Goal: Check status: Check status

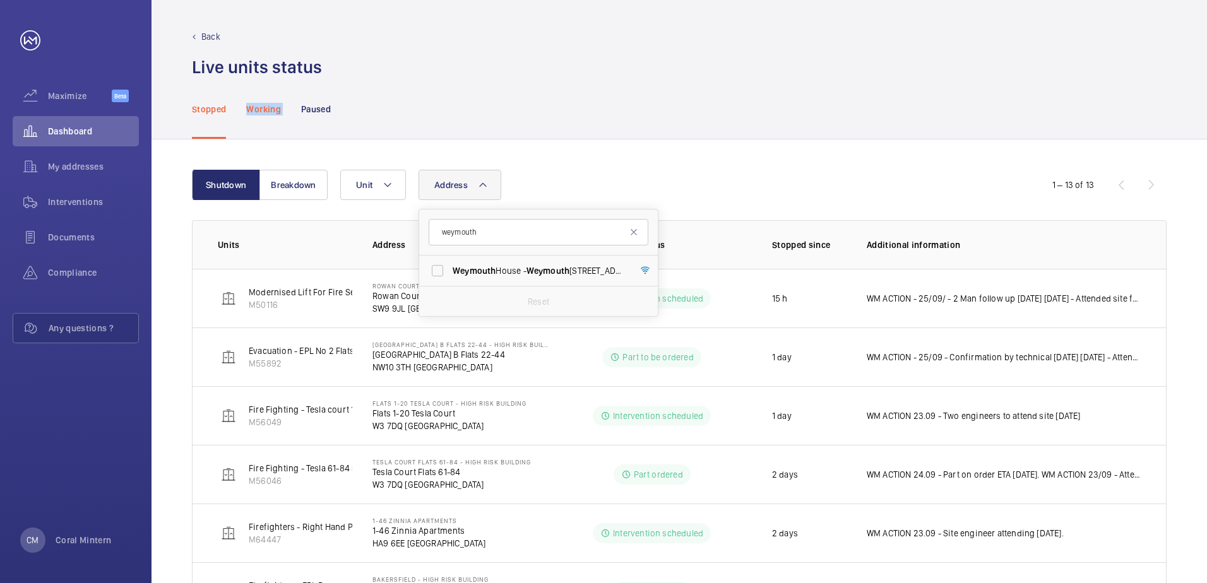
drag, startPoint x: 294, startPoint y: 107, endPoint x: 247, endPoint y: 102, distance: 47.0
click at [247, 102] on nav "Stopped Working Paused" at bounding box center [261, 109] width 139 height 60
click at [247, 102] on div "Working" at bounding box center [263, 109] width 34 height 60
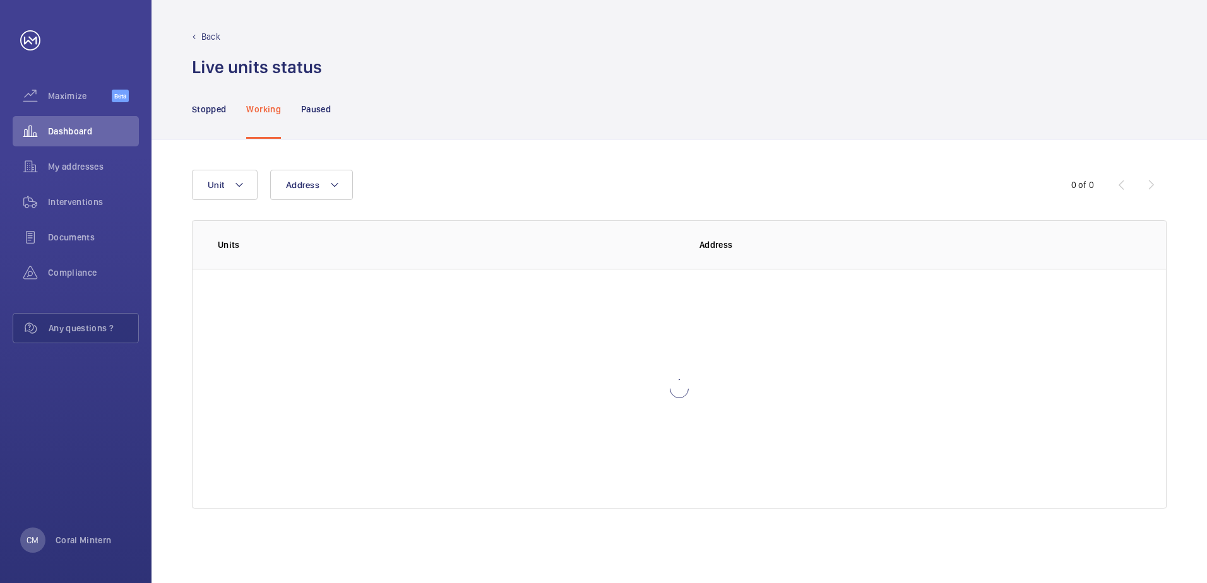
click at [207, 107] on p "Stopped" at bounding box center [209, 109] width 34 height 13
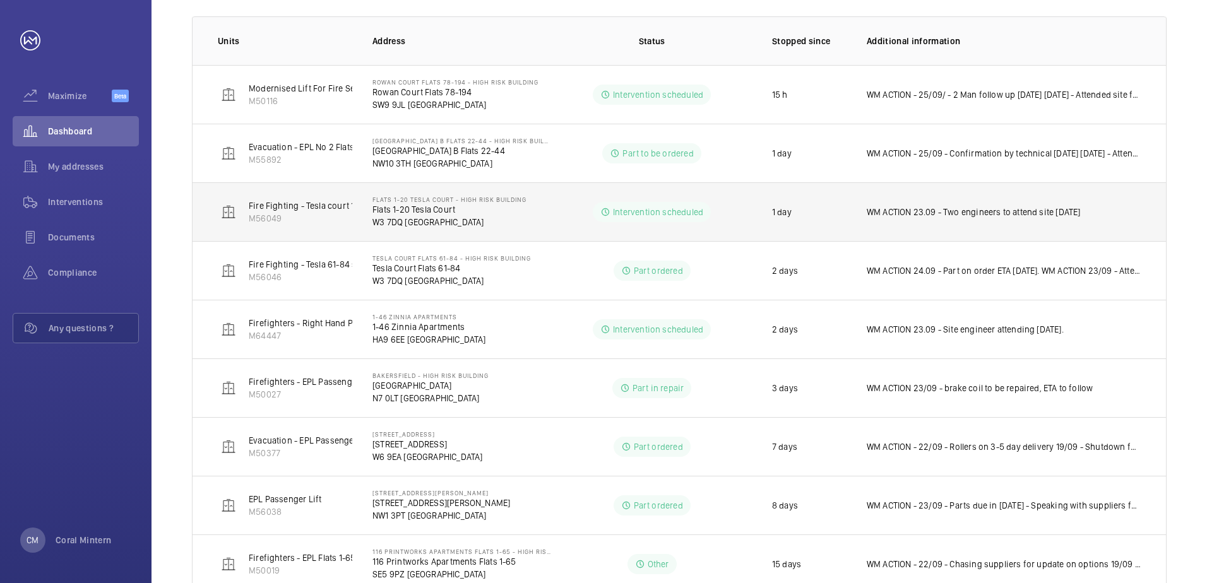
scroll to position [253, 0]
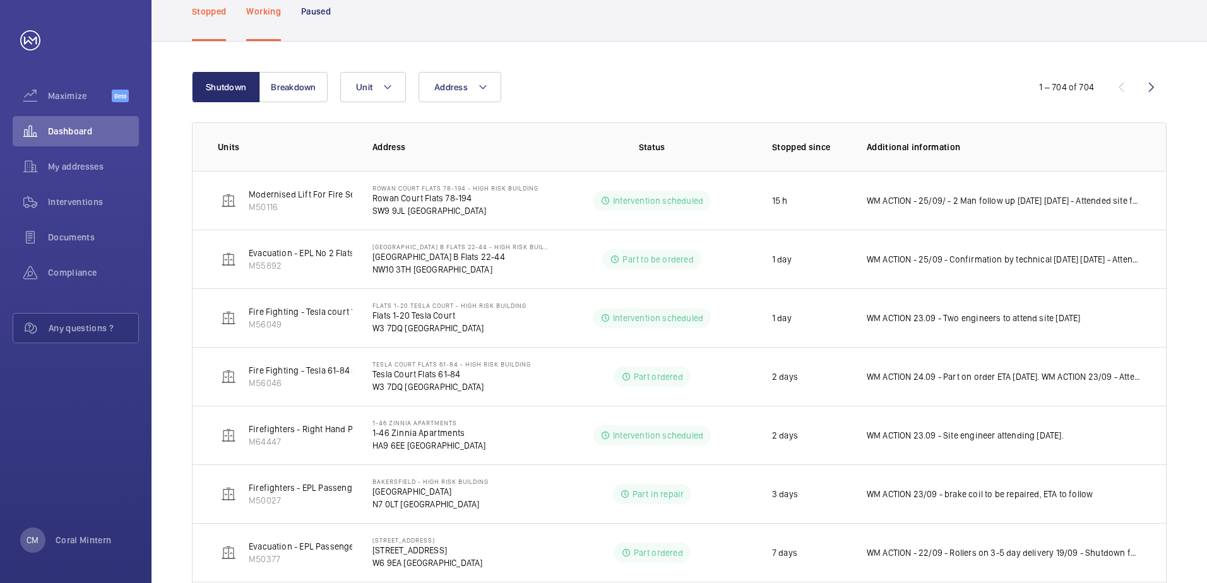
scroll to position [120, 0]
